Goal: Use online tool/utility: Utilize a website feature to perform a specific function

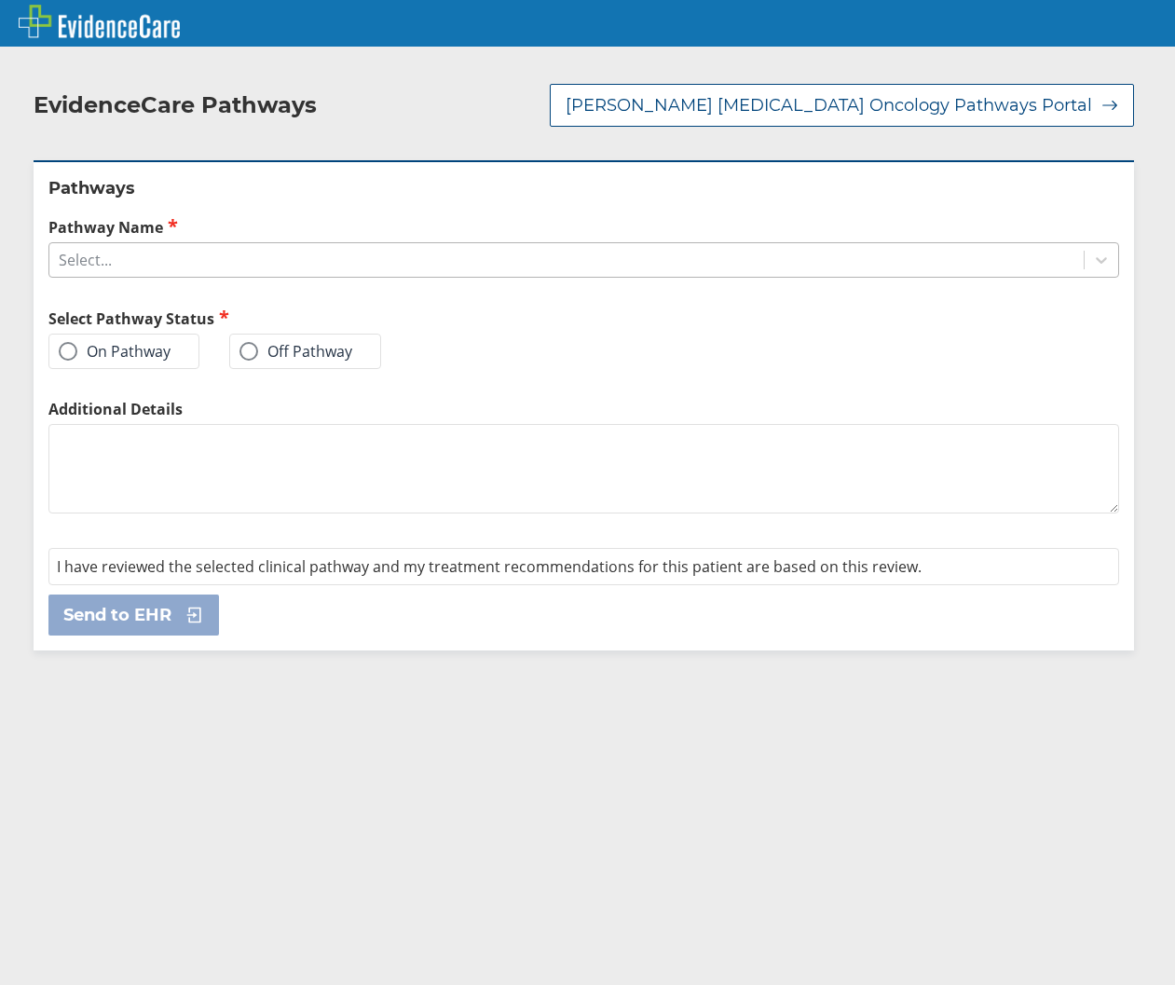
click at [352, 249] on div "Select..." at bounding box center [566, 260] width 1034 height 32
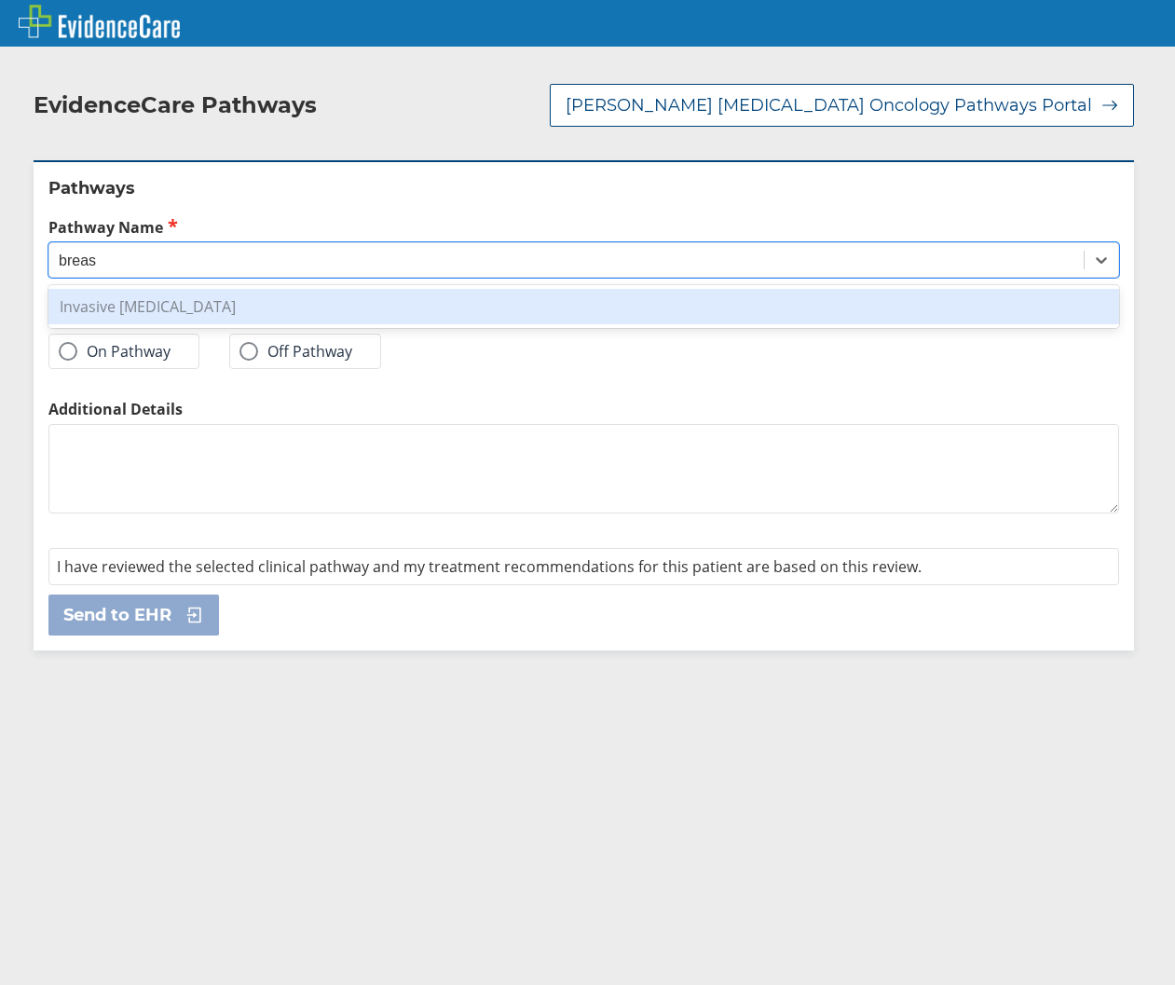
click at [239, 295] on div "Invasive [MEDICAL_DATA]" at bounding box center [583, 306] width 1071 height 35
type input "breas"
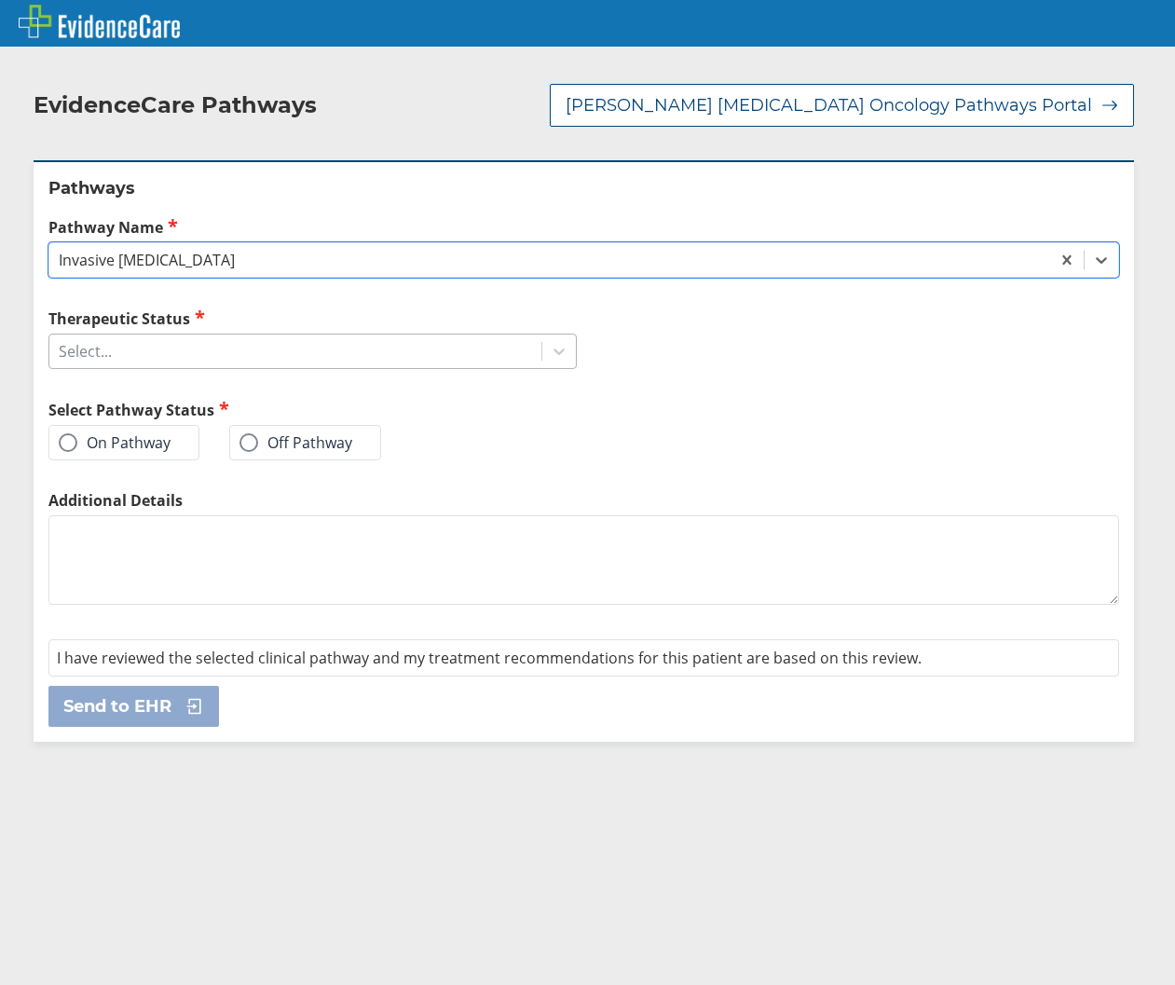
click at [287, 350] on div "Select..." at bounding box center [295, 351] width 492 height 32
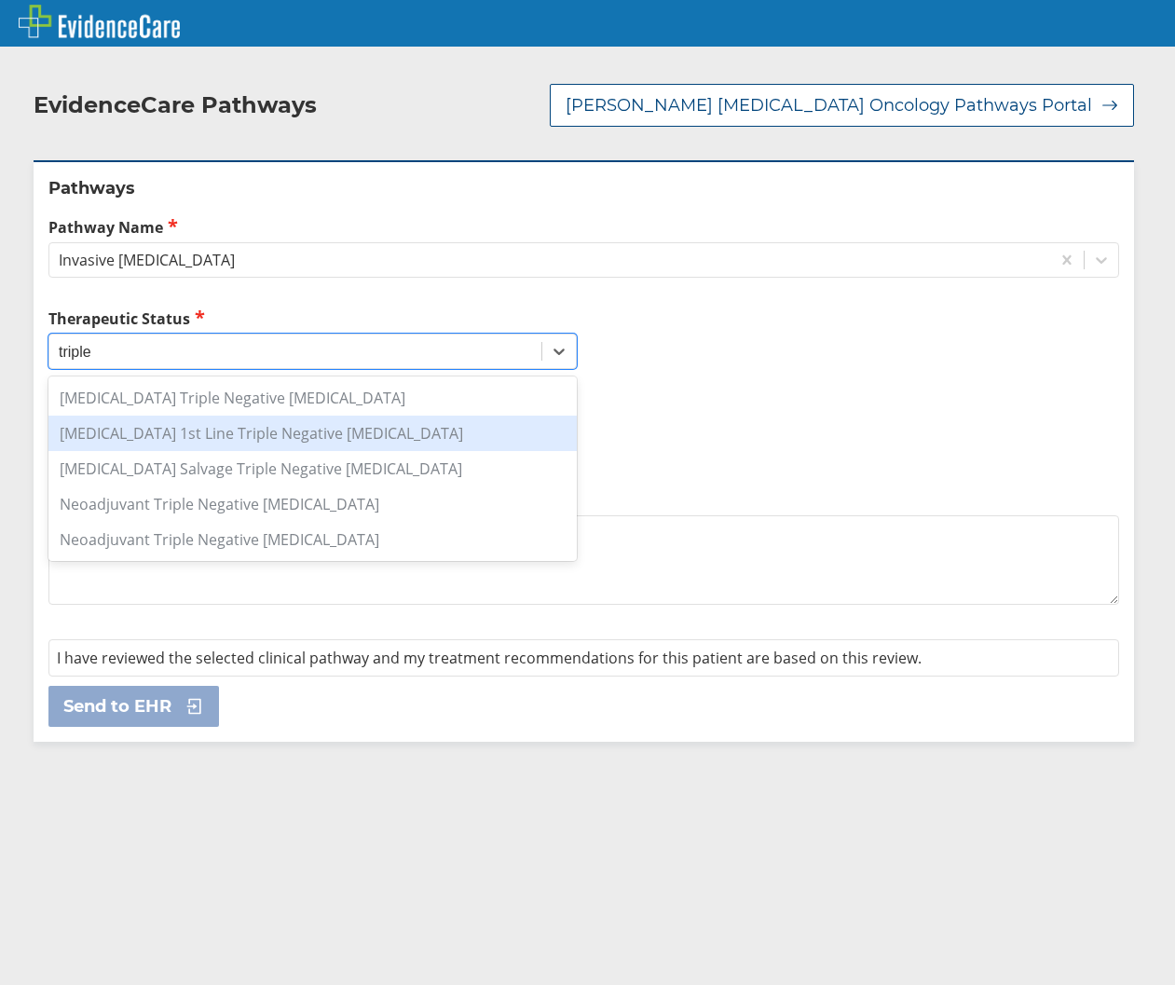
click at [306, 420] on div "[MEDICAL_DATA] 1st Line Triple Negative [MEDICAL_DATA]" at bounding box center [312, 433] width 528 height 35
type input "triple"
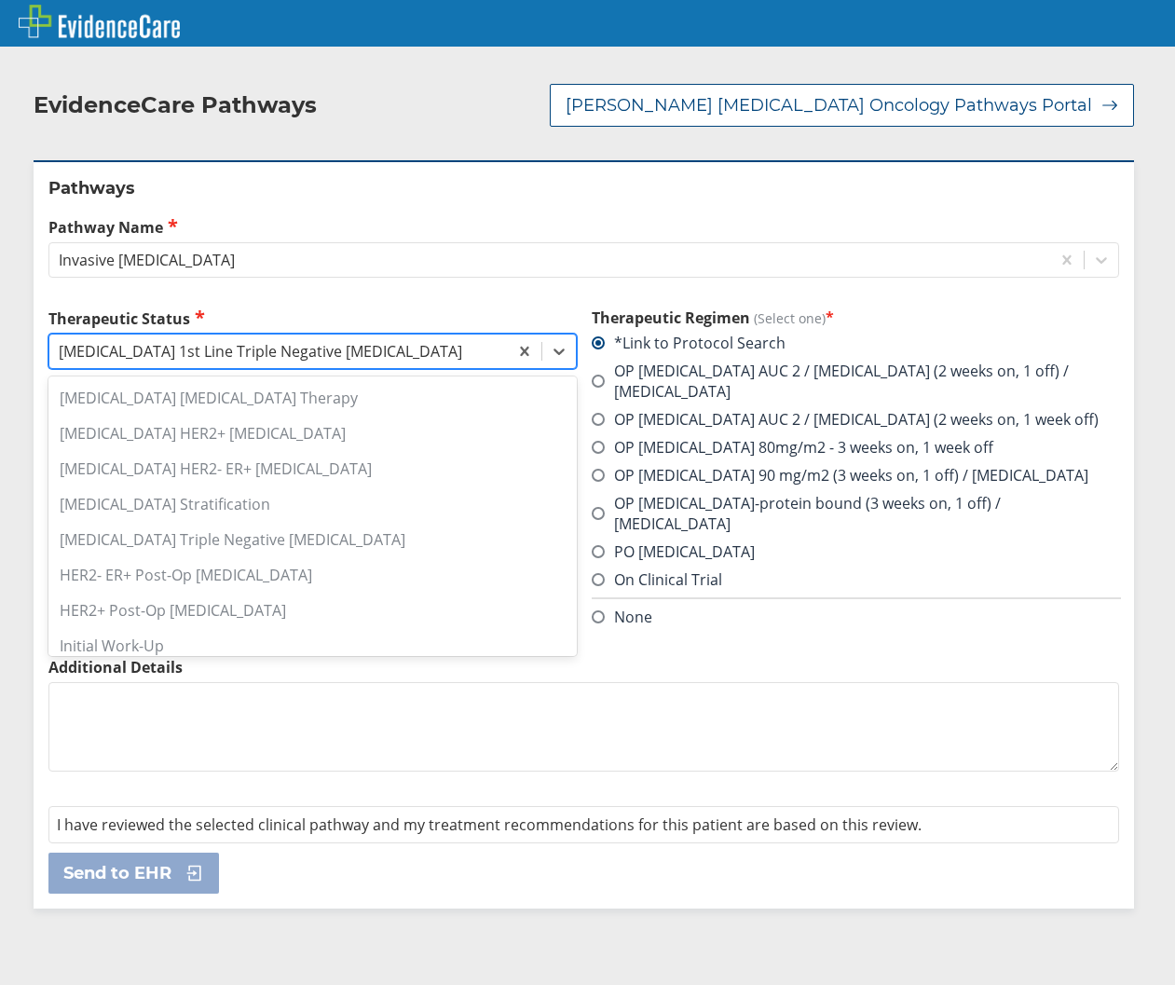
click at [329, 351] on div "[MEDICAL_DATA] 1st Line Triple Negative [MEDICAL_DATA]" at bounding box center [260, 351] width 403 height 21
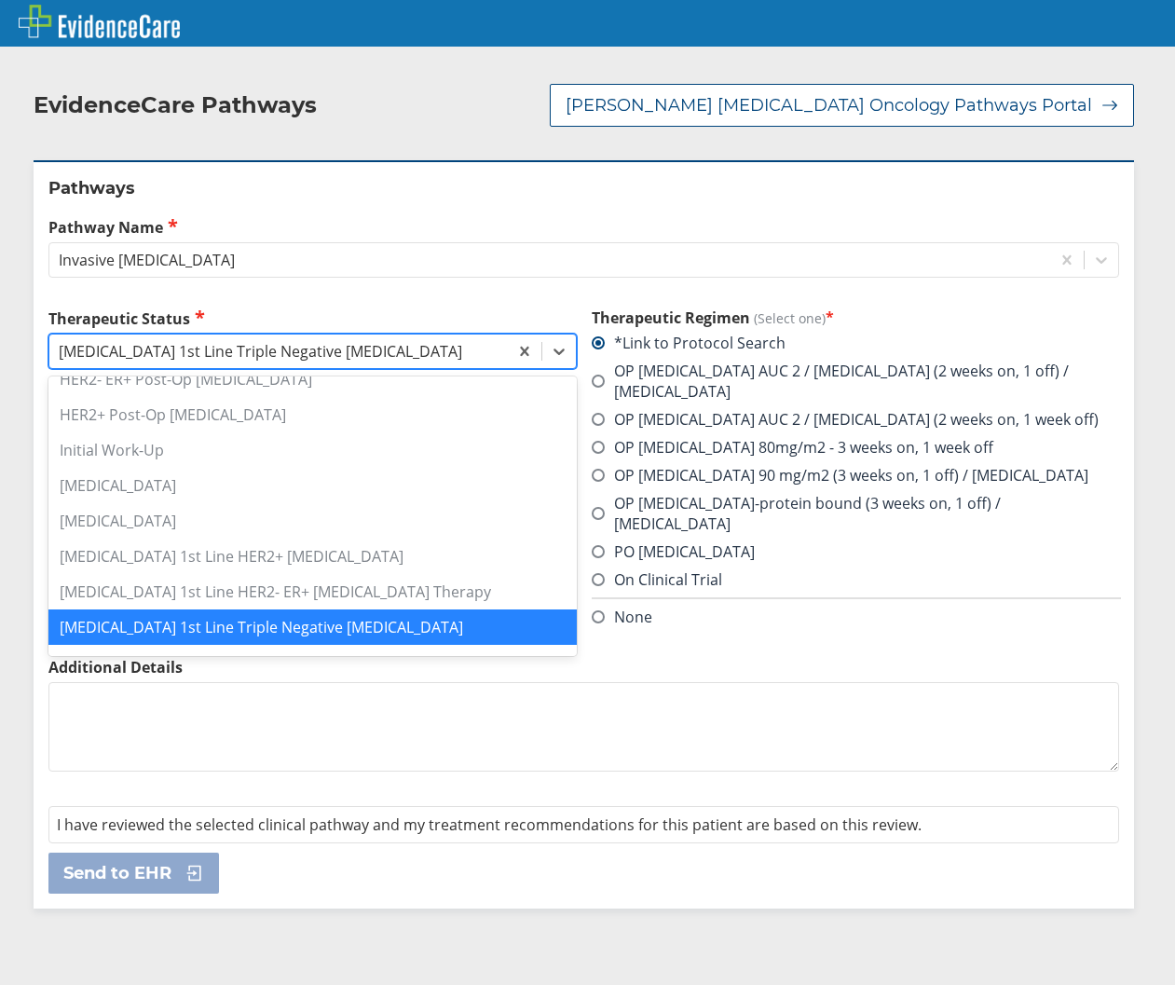
click at [329, 351] on div "[MEDICAL_DATA] 1st Line Triple Negative [MEDICAL_DATA]" at bounding box center [260, 351] width 403 height 21
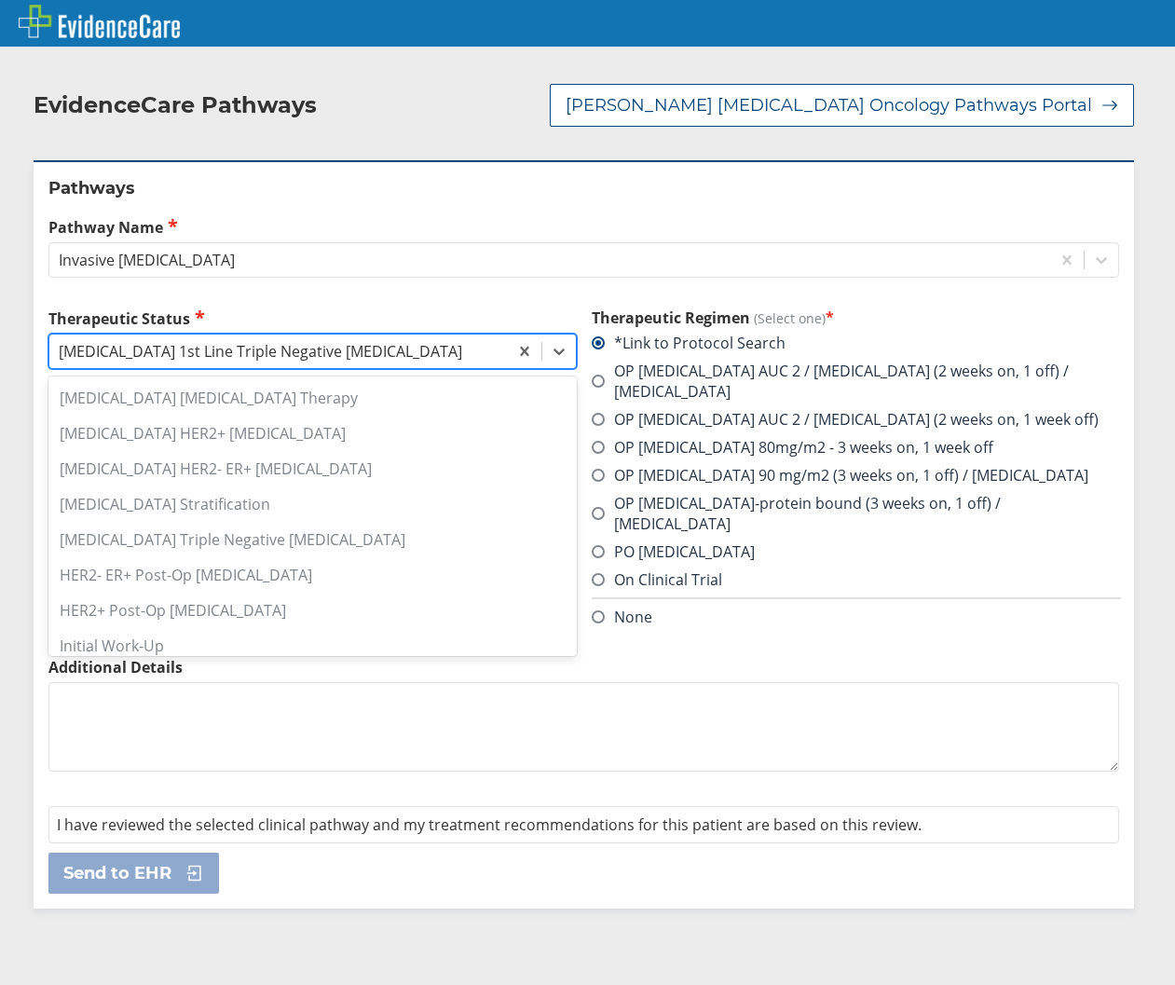
click at [382, 351] on div "[MEDICAL_DATA] 1st Line Triple Negative [MEDICAL_DATA]" at bounding box center [260, 351] width 403 height 21
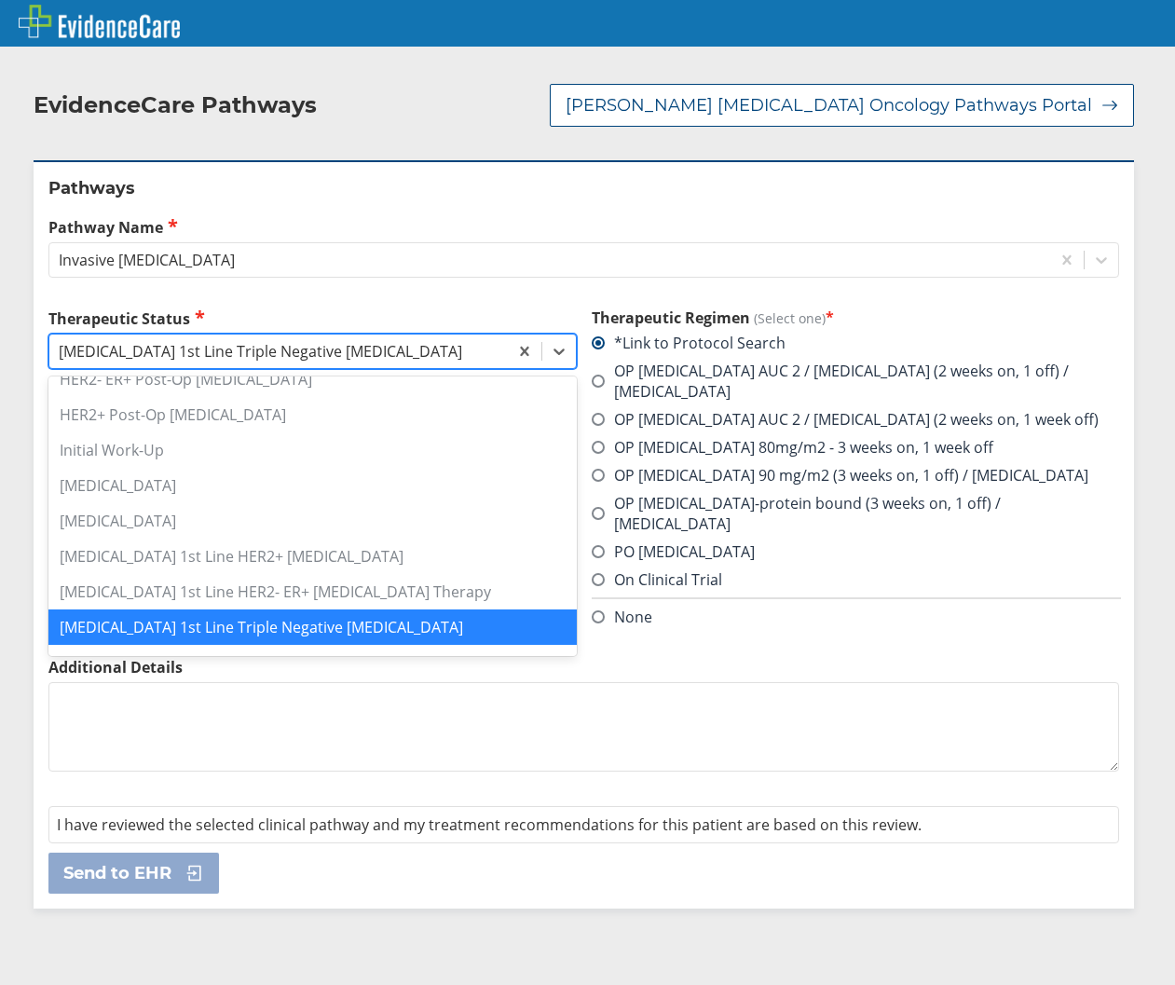
click at [382, 351] on div "[MEDICAL_DATA] 1st Line Triple Negative [MEDICAL_DATA]" at bounding box center [260, 351] width 403 height 21
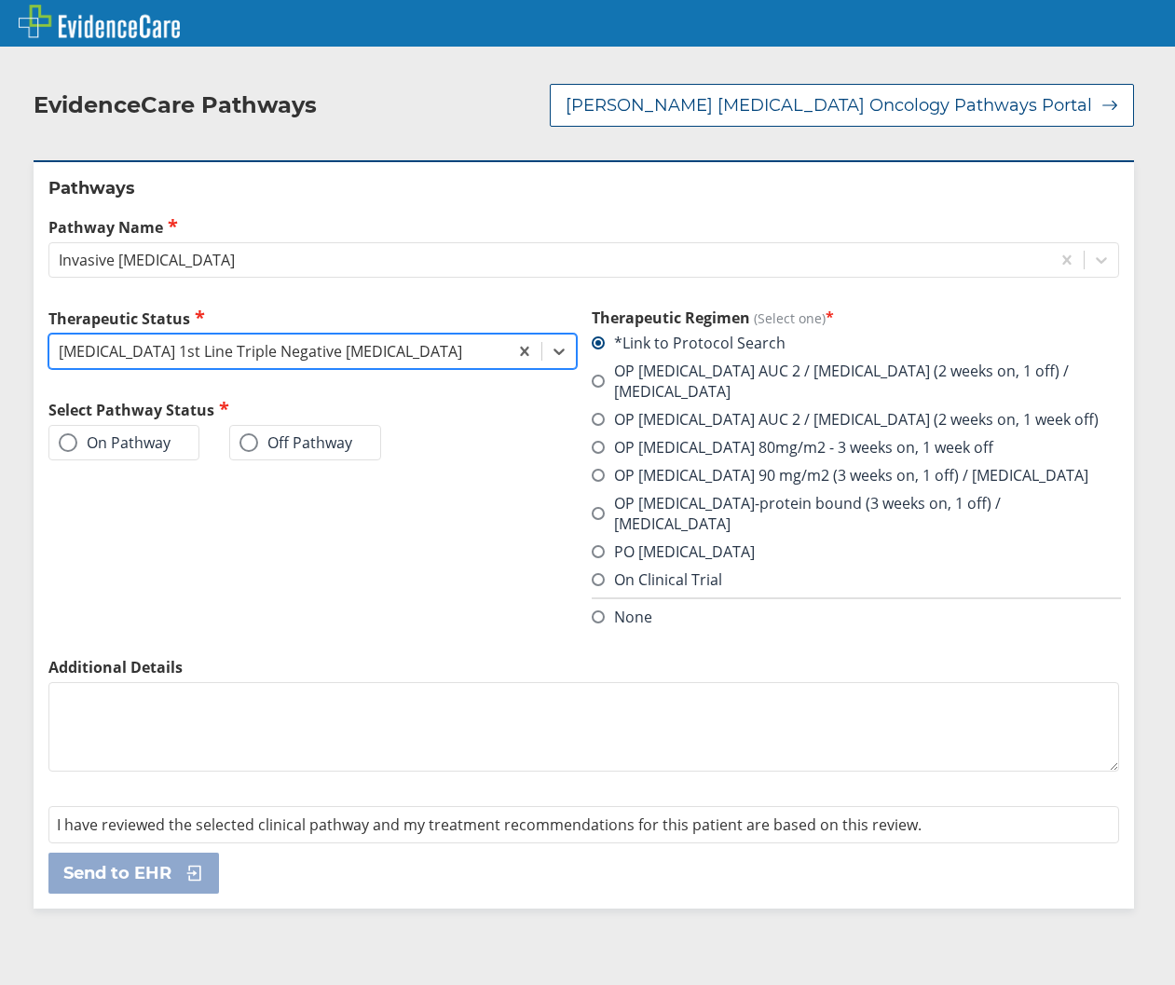
click at [382, 351] on div "[MEDICAL_DATA] 1st Line Triple Negative [MEDICAL_DATA]" at bounding box center [260, 351] width 403 height 21
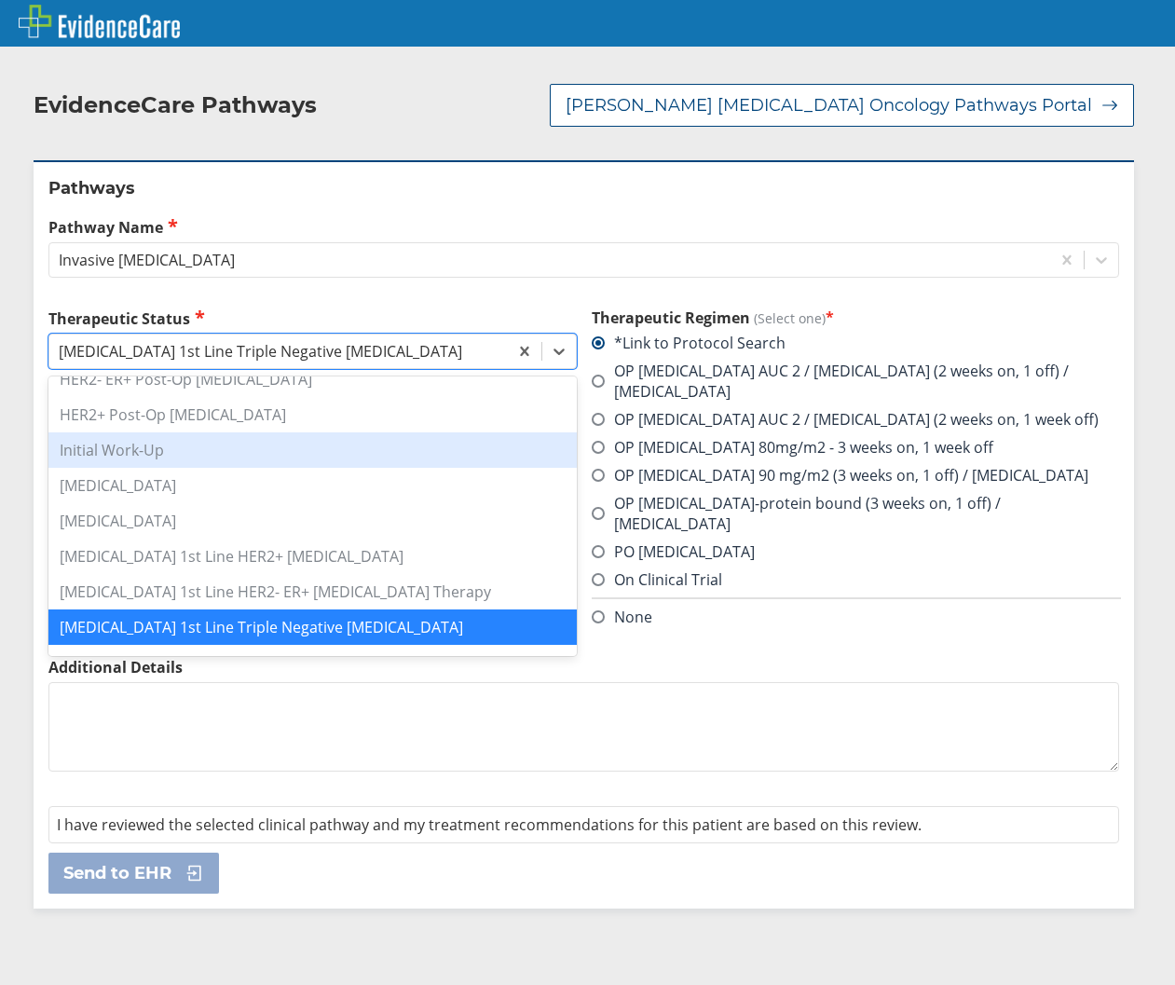
scroll to position [312, 0]
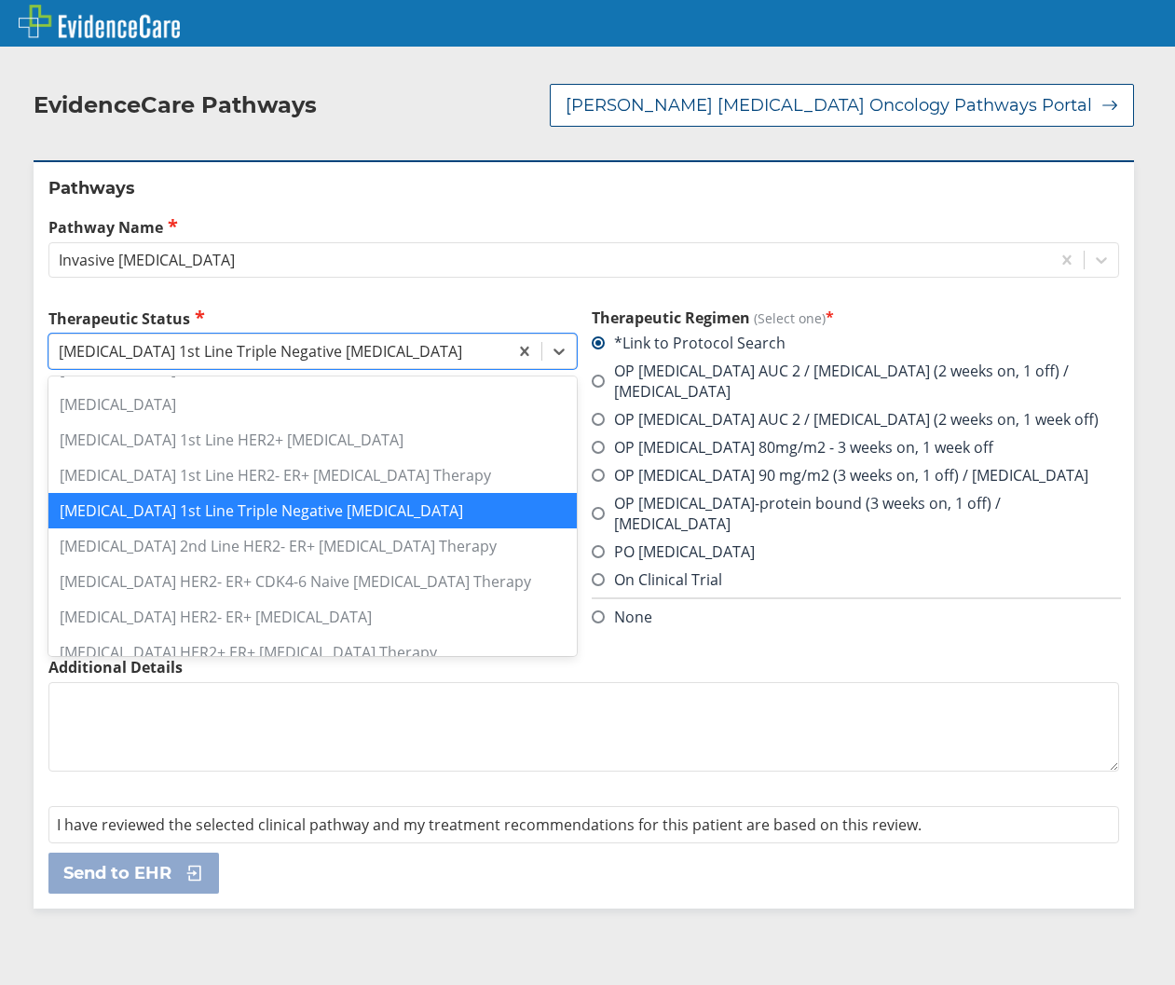
click at [411, 506] on div "[MEDICAL_DATA] 1st Line Triple Negative [MEDICAL_DATA]" at bounding box center [312, 510] width 528 height 35
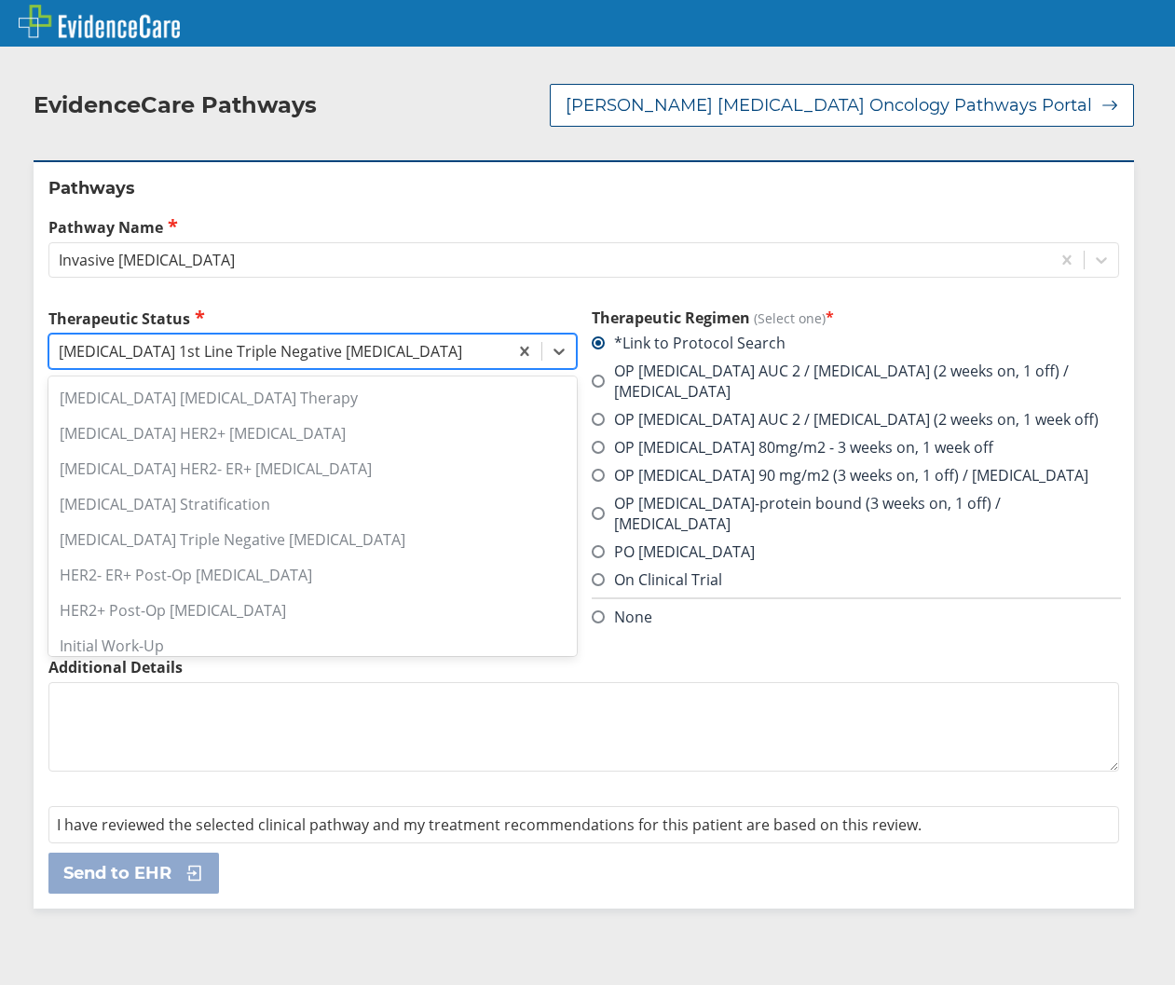
click at [435, 337] on div "[MEDICAL_DATA] 1st Line Triple Negative [MEDICAL_DATA]" at bounding box center [278, 351] width 458 height 32
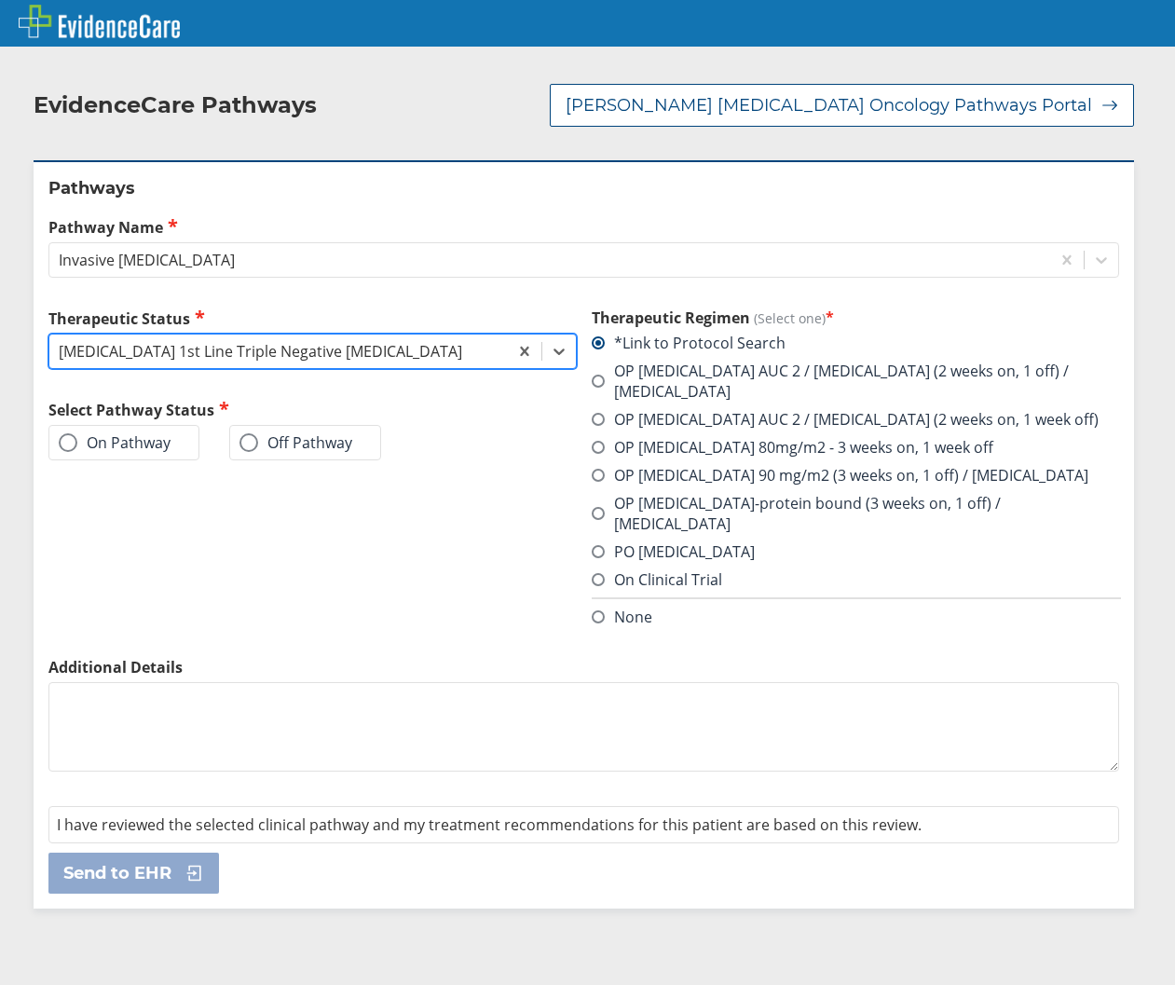
click at [435, 337] on div "[MEDICAL_DATA] 1st Line Triple Negative [MEDICAL_DATA]" at bounding box center [278, 351] width 458 height 32
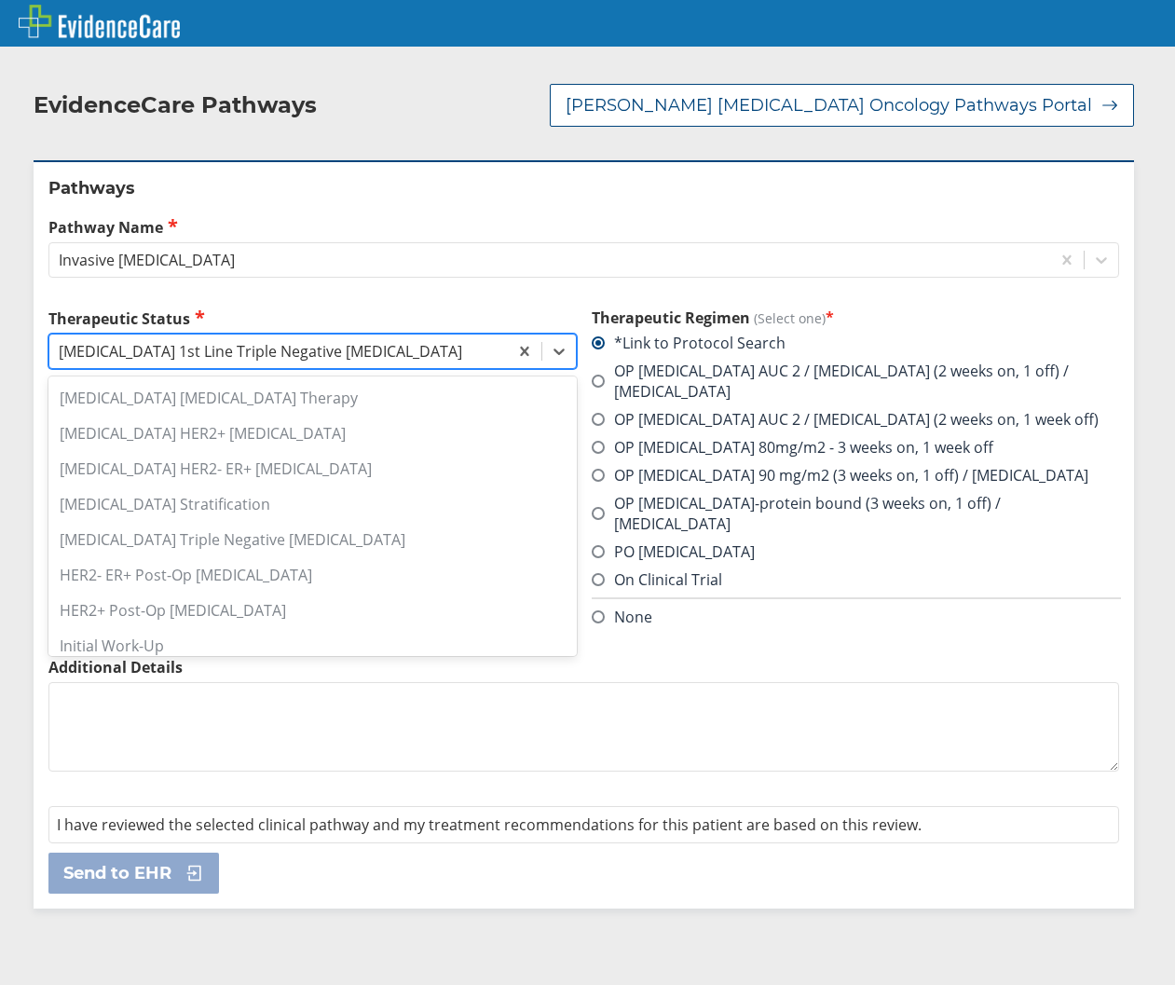
click at [435, 338] on div "[MEDICAL_DATA] 1st Line Triple Negative [MEDICAL_DATA]" at bounding box center [278, 351] width 458 height 32
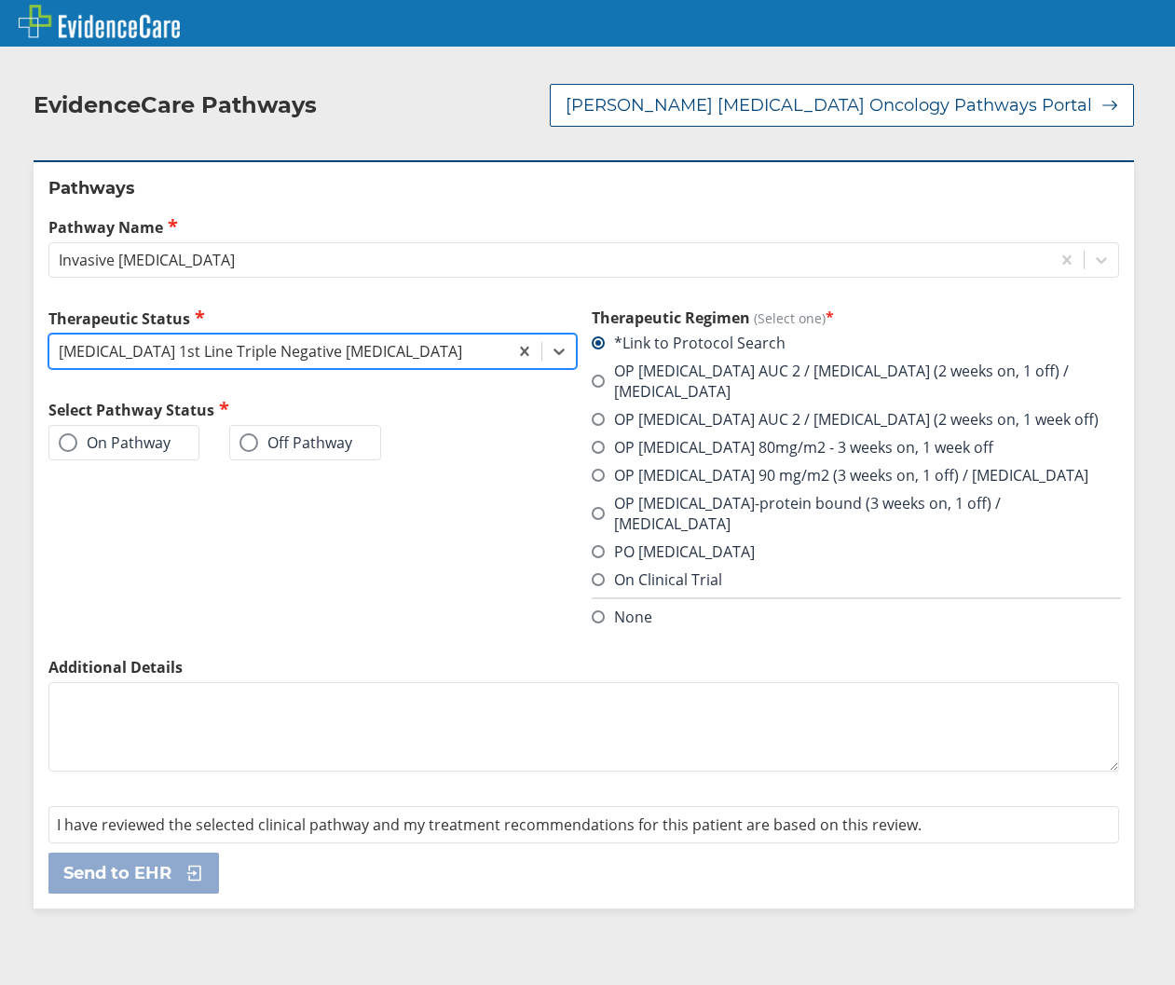
click at [435, 338] on div "[MEDICAL_DATA] 1st Line Triple Negative [MEDICAL_DATA]" at bounding box center [278, 351] width 458 height 32
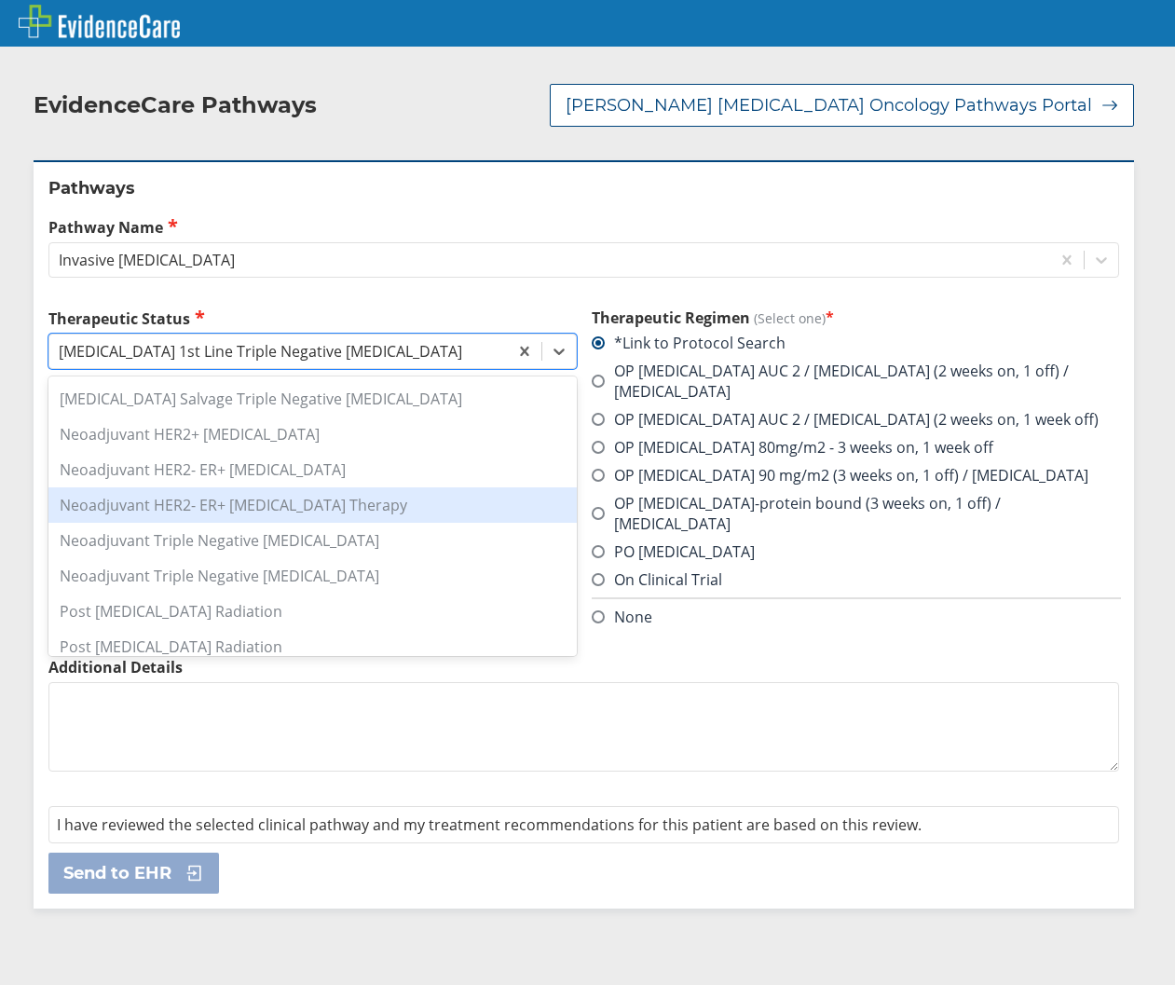
scroll to position [662, 0]
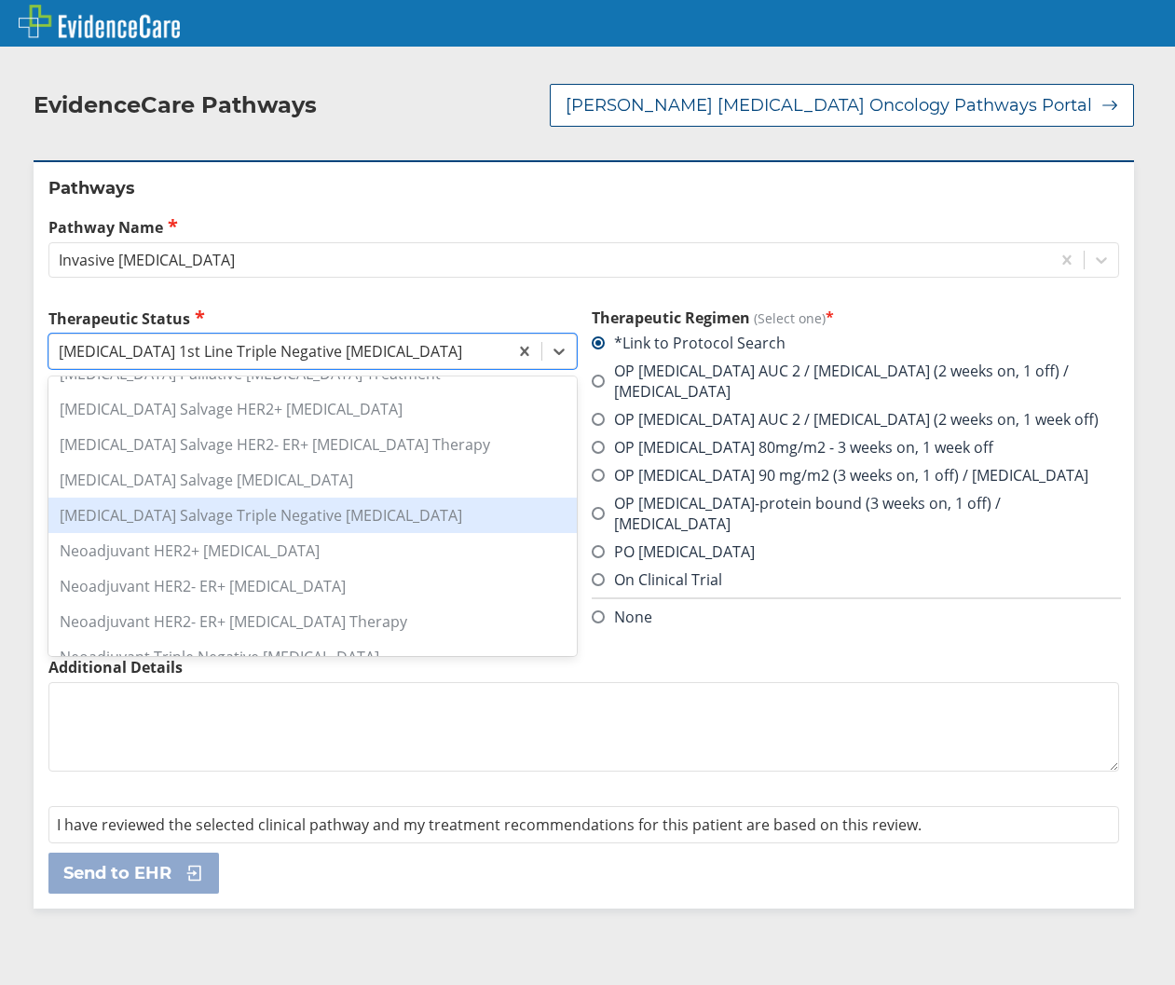
click at [360, 513] on div "[MEDICAL_DATA] Salvage Triple Negative [MEDICAL_DATA]" at bounding box center [312, 515] width 528 height 35
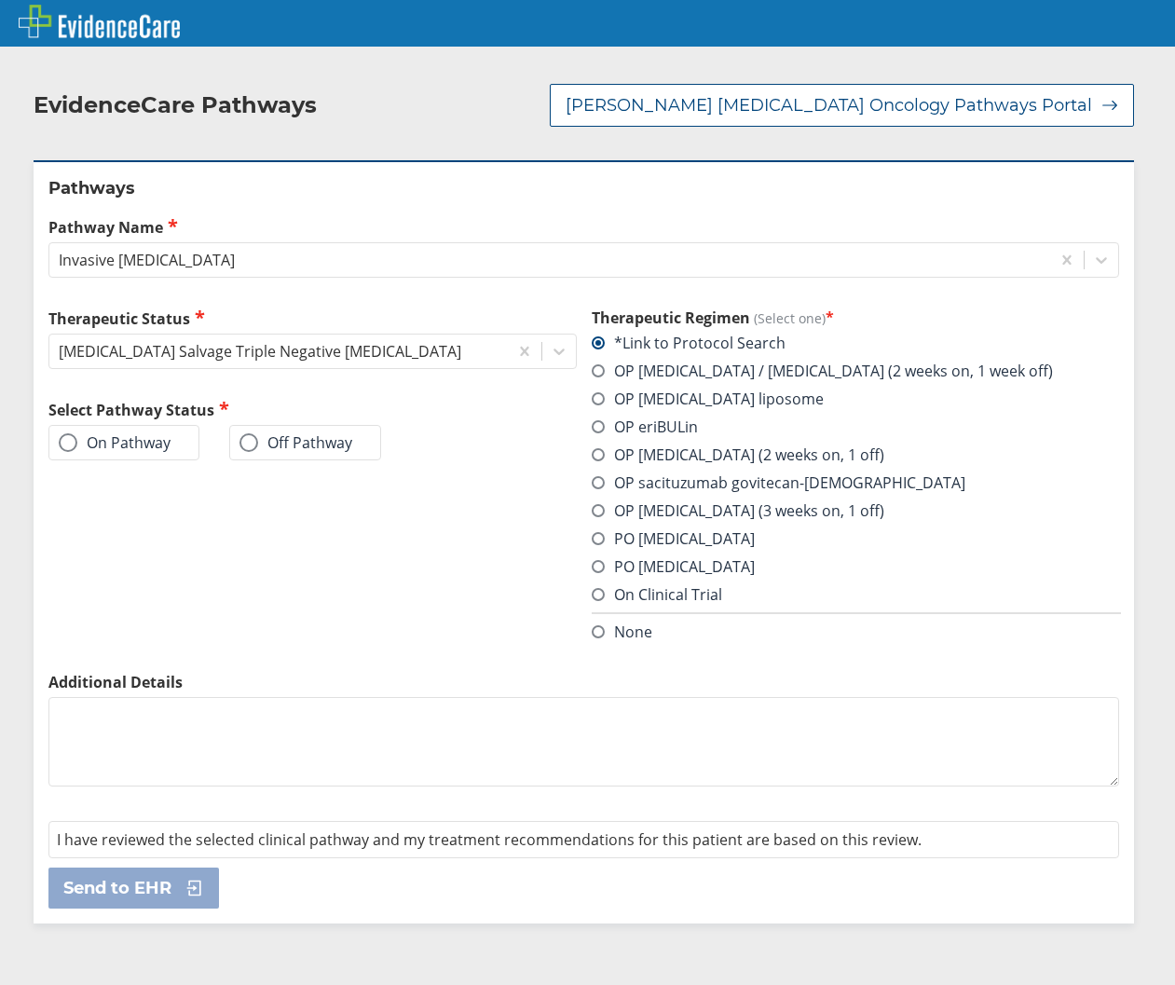
click at [593, 486] on label "OP sacituzumab govitecan-[DEMOGRAPHIC_DATA]" at bounding box center [779, 482] width 374 height 21
click at [0, 0] on input "OP sacituzumab govitecan-[DEMOGRAPHIC_DATA]" at bounding box center [0, 0] width 0 height 0
click at [163, 444] on label "On Pathway" at bounding box center [115, 442] width 112 height 19
click at [0, 0] on input "On Pathway" at bounding box center [0, 0] width 0 height 0
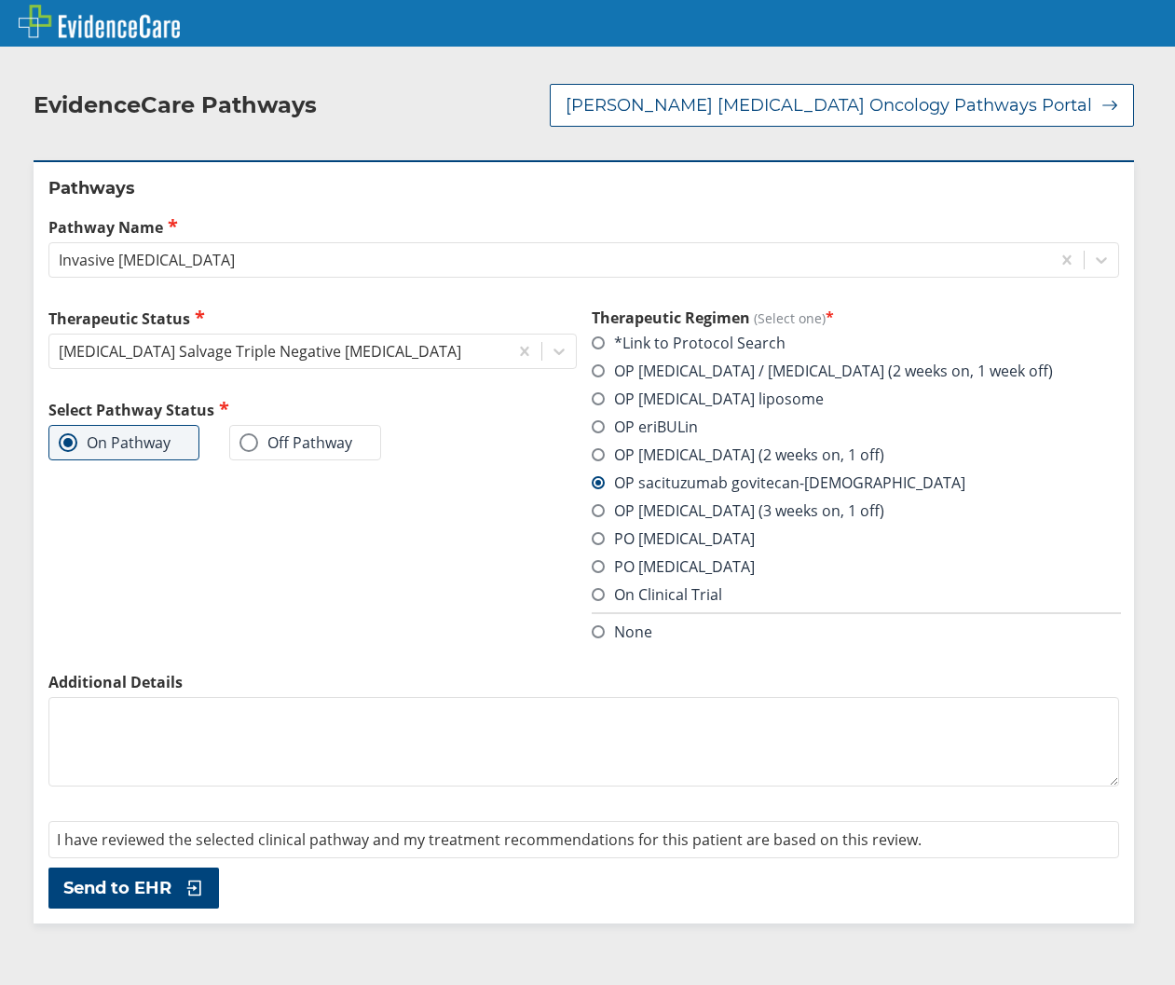
click at [261, 448] on label "Off Pathway" at bounding box center [295, 442] width 113 height 19
click at [0, 0] on input "Off Pathway" at bounding box center [0, 0] width 0 height 0
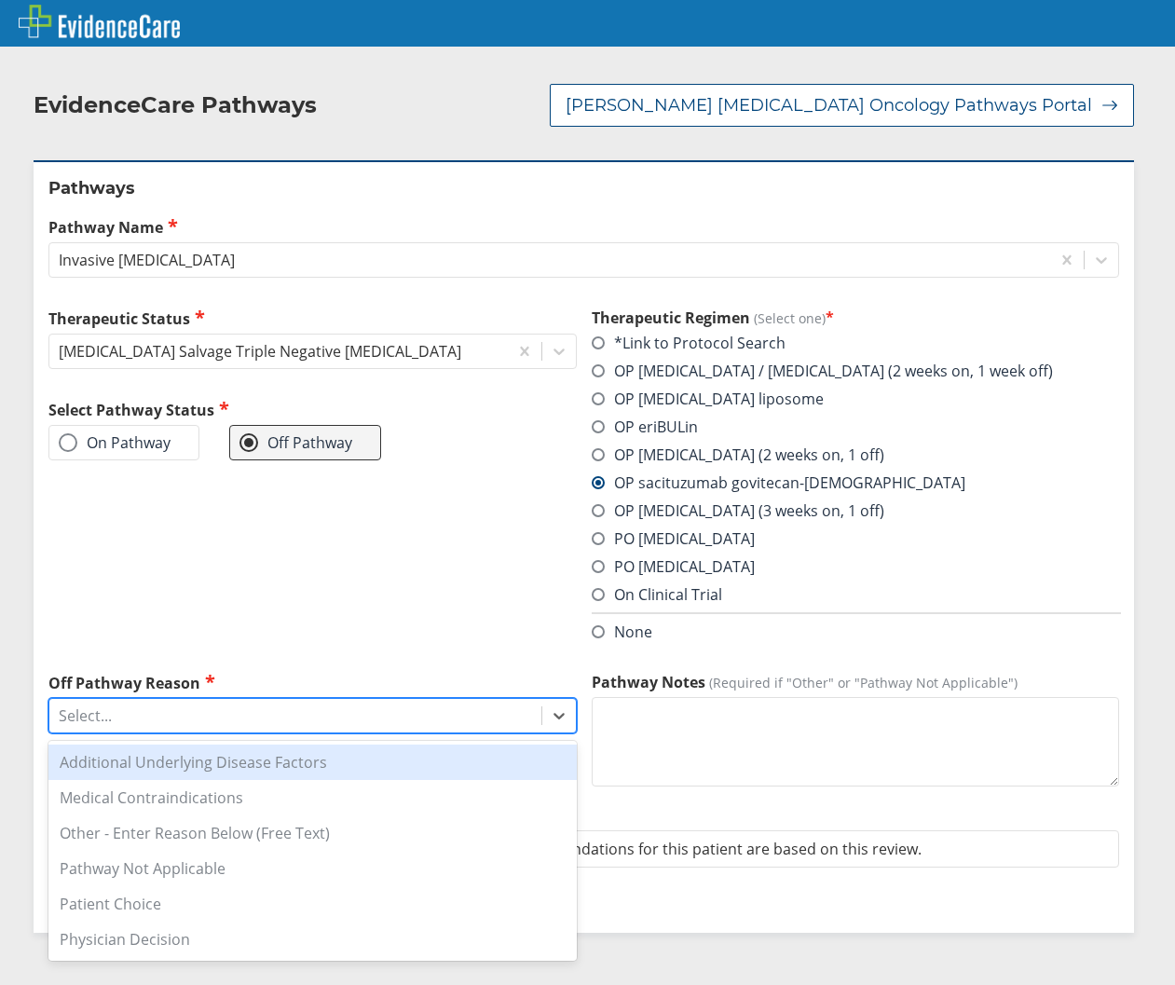
click at [239, 733] on div "Select..." at bounding box center [312, 715] width 528 height 35
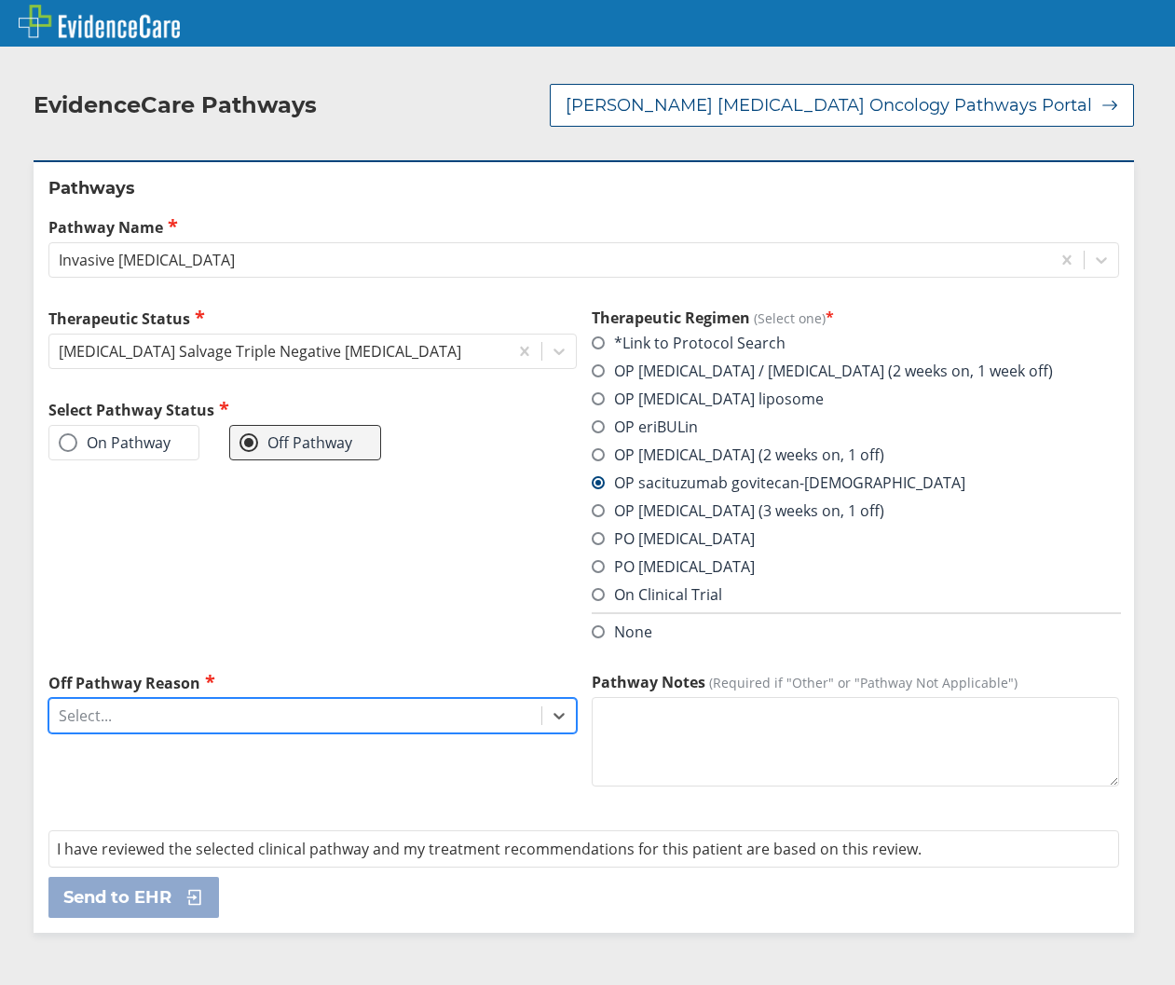
click at [240, 731] on div "Select..." at bounding box center [295, 716] width 492 height 32
click at [165, 458] on div "On Pathway" at bounding box center [123, 442] width 151 height 35
click at [166, 452] on label "On Pathway" at bounding box center [115, 442] width 112 height 19
click at [0, 0] on input "On Pathway" at bounding box center [0, 0] width 0 height 0
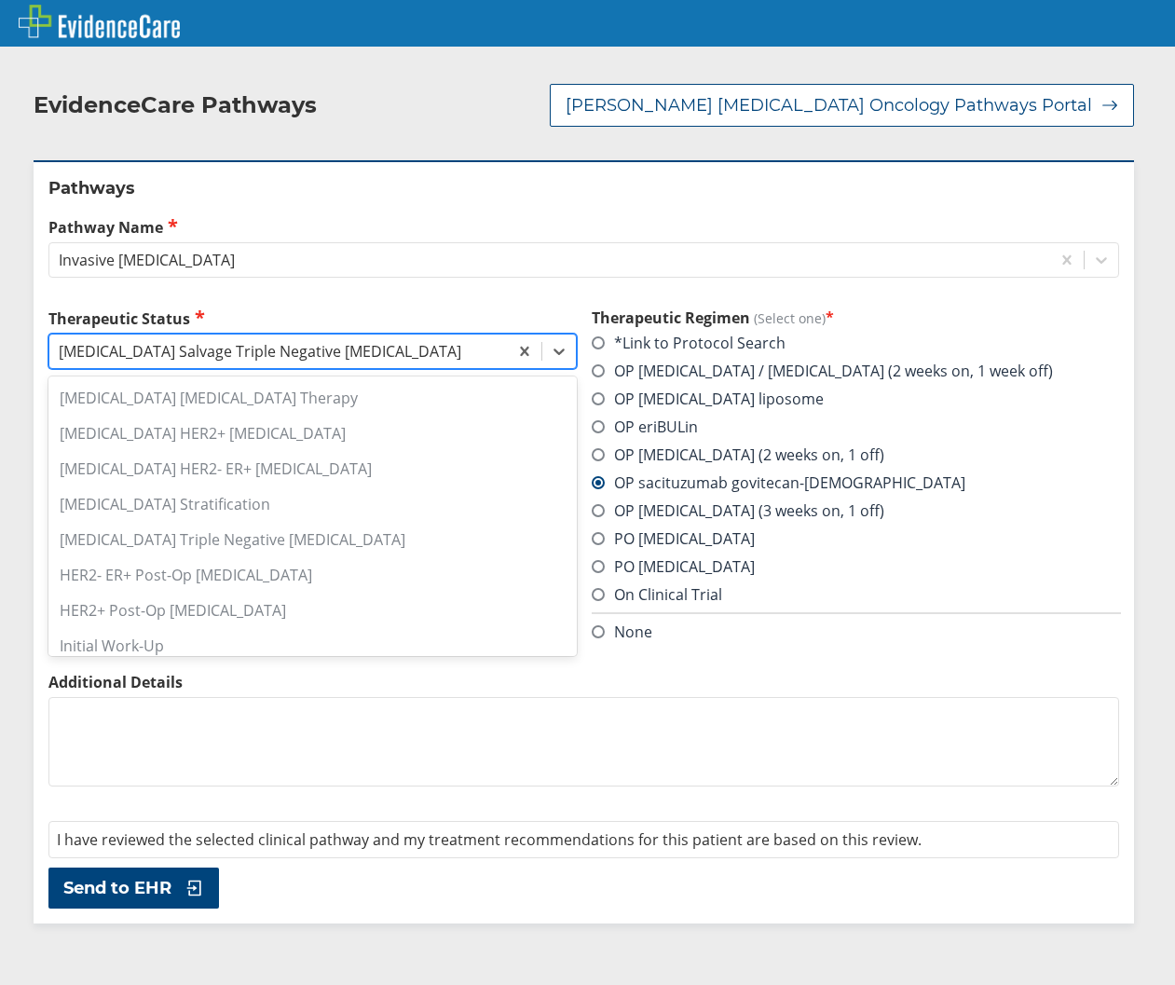
click at [373, 342] on div "[MEDICAL_DATA] Salvage Triple Negative [MEDICAL_DATA]" at bounding box center [260, 351] width 403 height 21
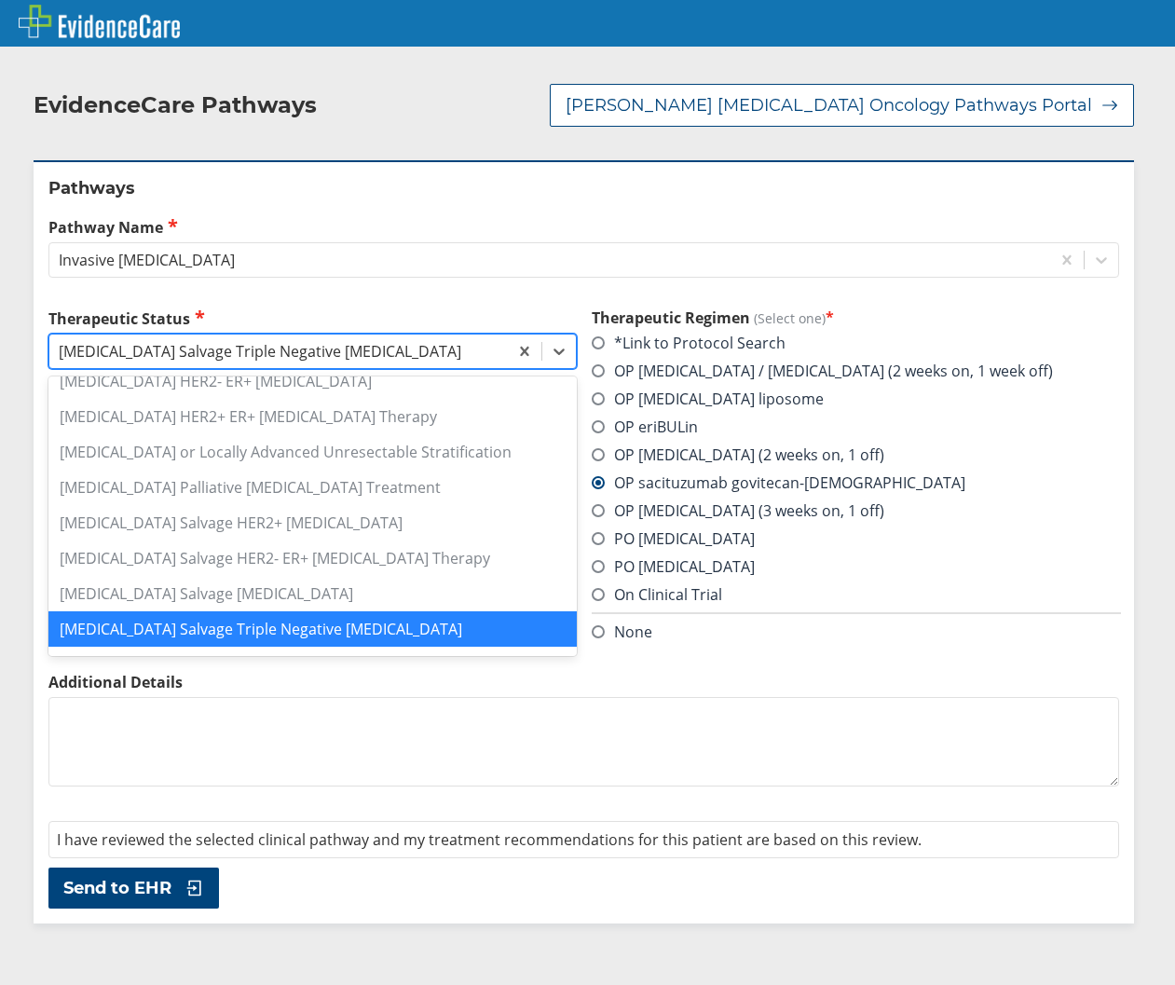
click at [373, 342] on div "[MEDICAL_DATA] Salvage Triple Negative [MEDICAL_DATA]" at bounding box center [260, 351] width 403 height 21
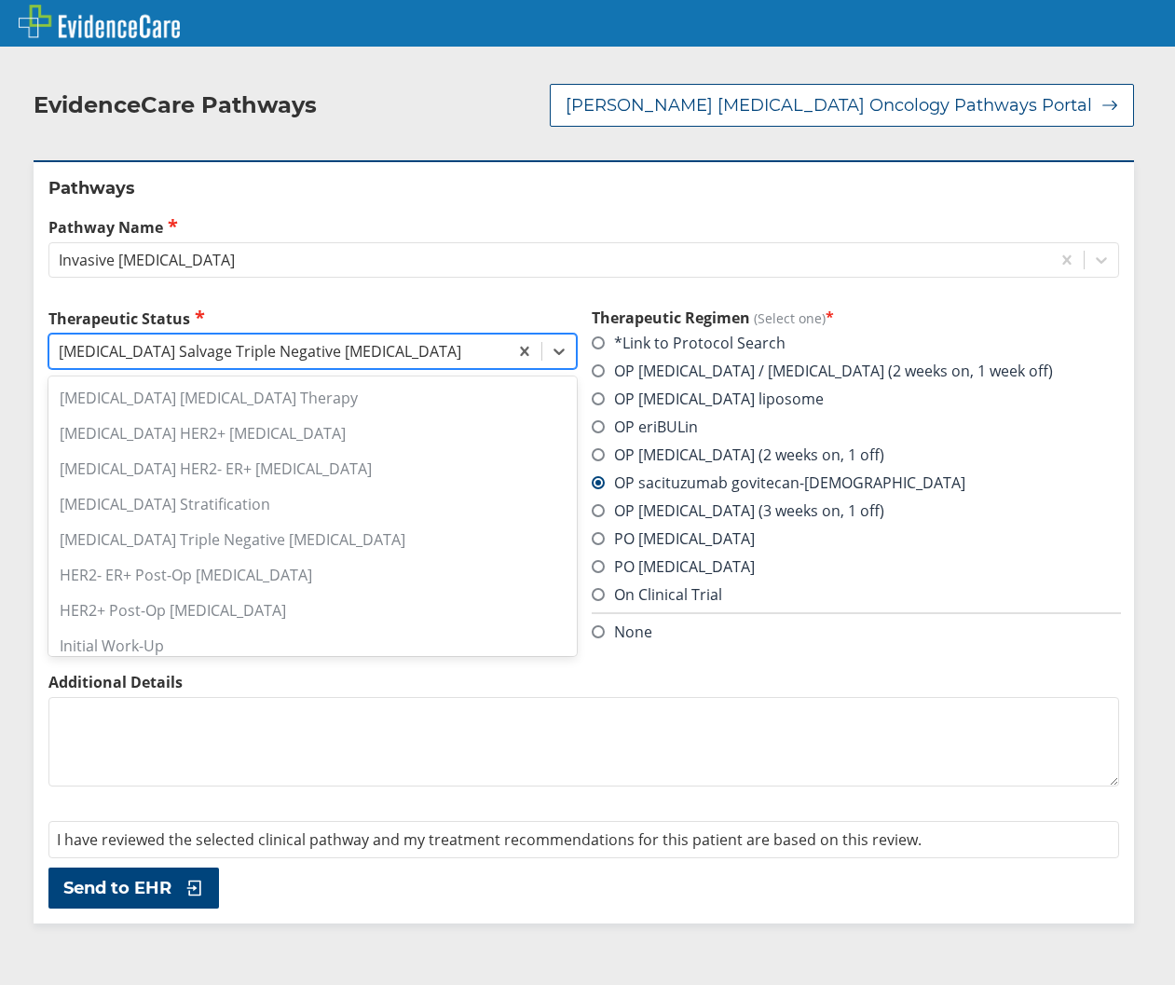
click at [373, 342] on div "[MEDICAL_DATA] Salvage Triple Negative [MEDICAL_DATA]" at bounding box center [260, 351] width 403 height 21
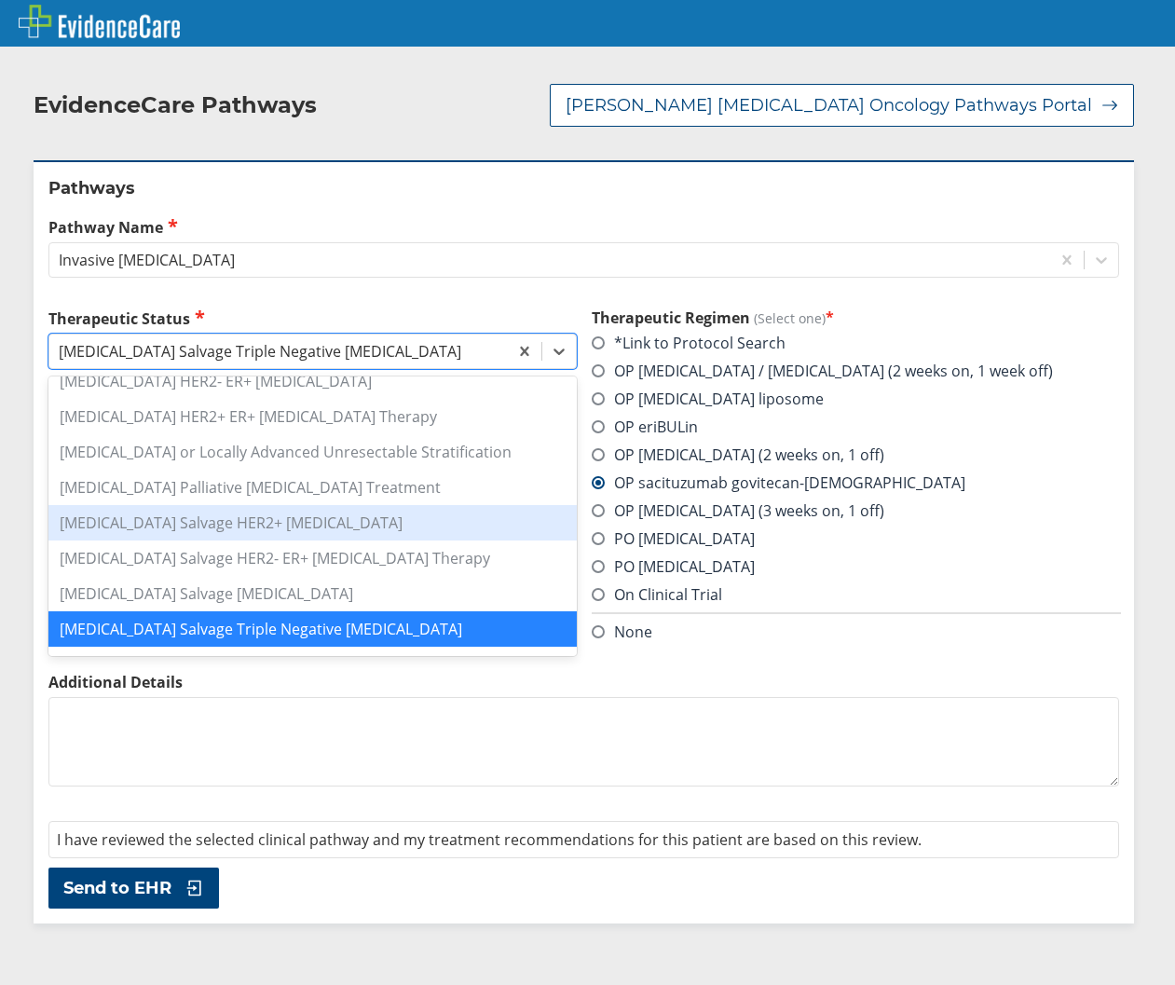
scroll to position [431, 0]
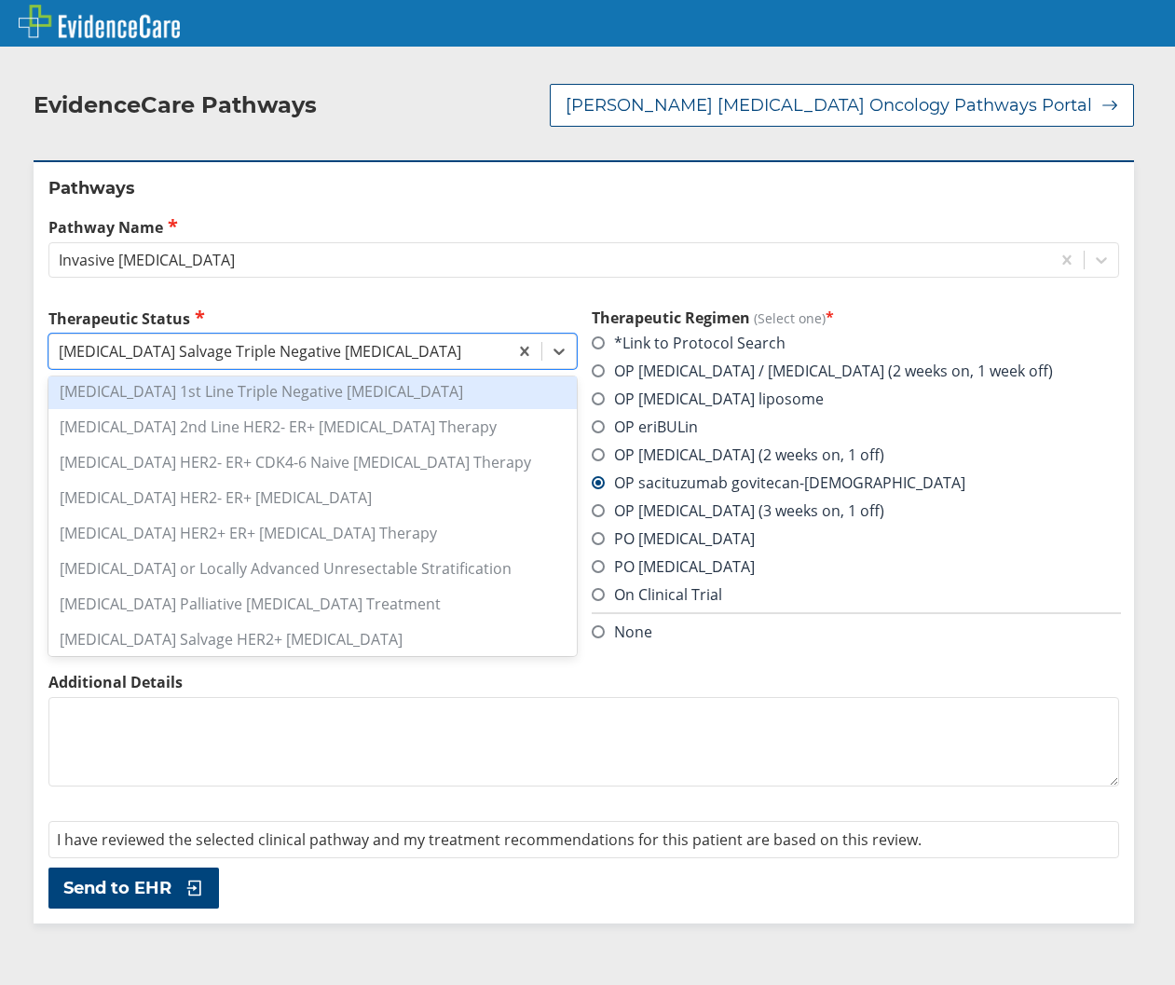
click at [333, 403] on div "[MEDICAL_DATA] 1st Line Triple Negative [MEDICAL_DATA]" at bounding box center [312, 391] width 528 height 35
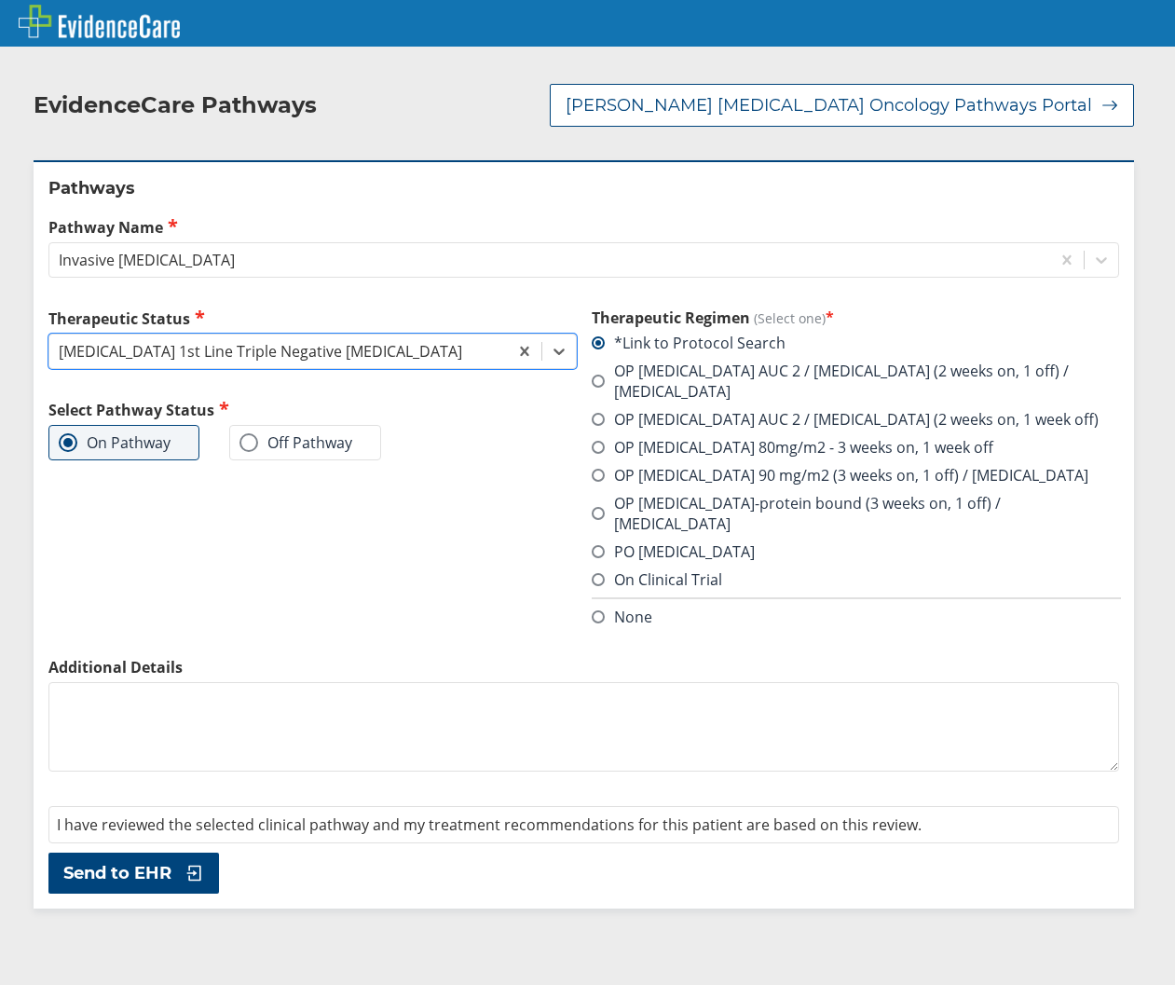
click at [592, 447] on span at bounding box center [598, 447] width 13 height 13
click at [0, 0] on input "OP [MEDICAL_DATA] 80mg/m2 - 3 weeks on, 1 week off" at bounding box center [0, 0] width 0 height 0
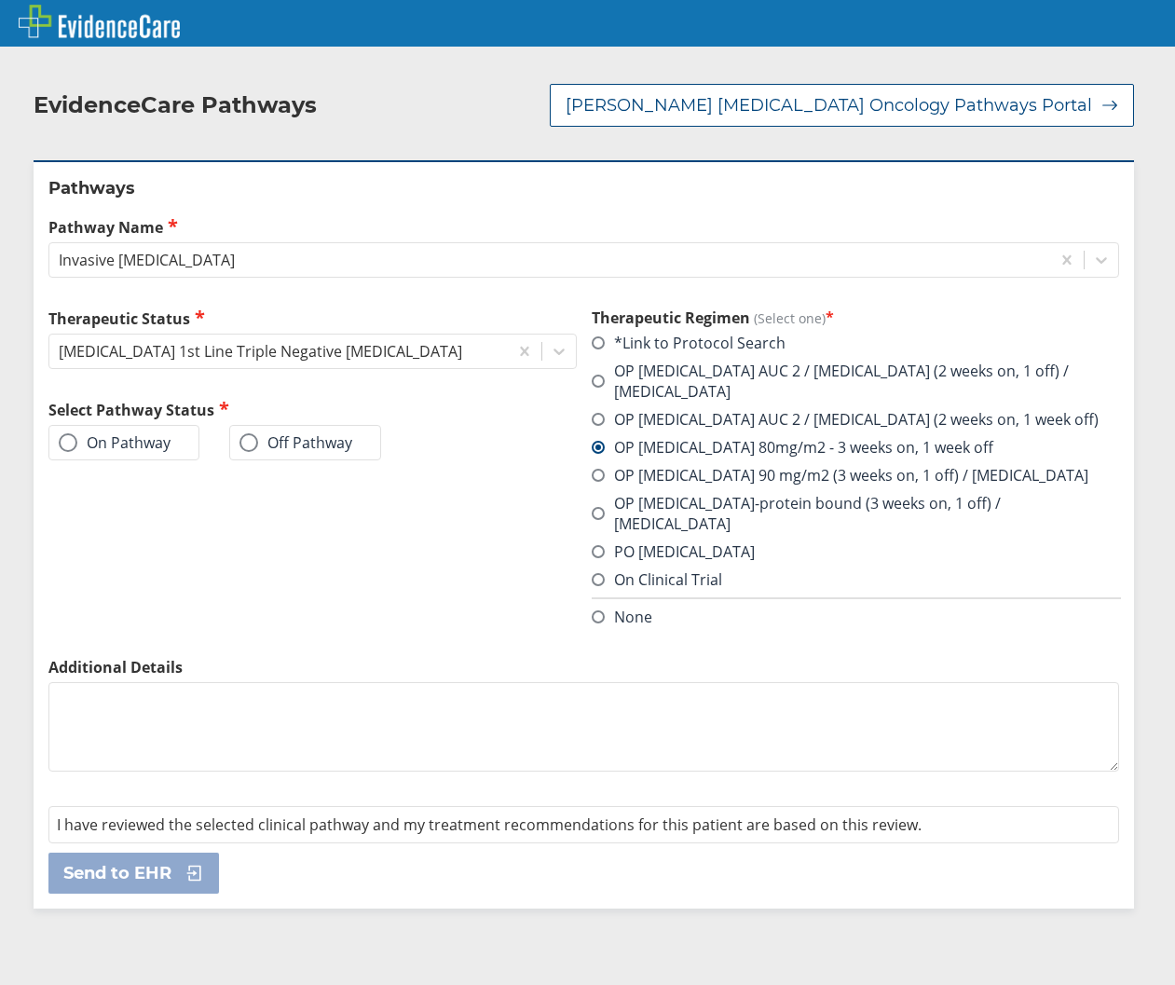
click at [593, 444] on label "OP [MEDICAL_DATA] 80mg/m2 - 3 weeks on, 1 week off" at bounding box center [793, 447] width 402 height 21
click at [0, 0] on input "OP [MEDICAL_DATA] 80mg/m2 - 3 weeks on, 1 week off" at bounding box center [0, 0] width 0 height 0
